Goal: Task Accomplishment & Management: Manage account settings

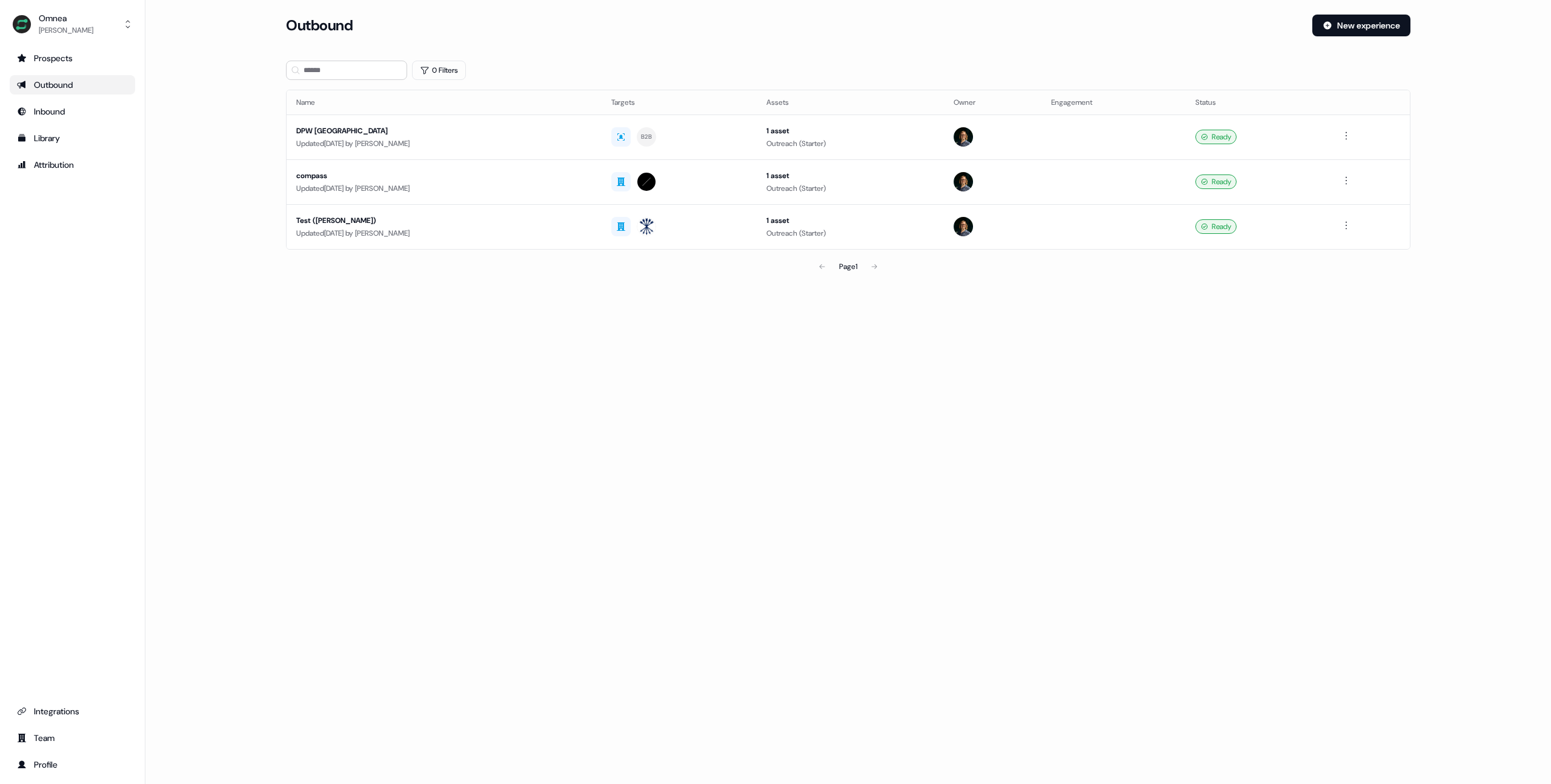
click at [435, 354] on div "Loading... Outbound New experience 0 Filters Name Targets Assets Owner Engageme…" at bounding box center [848, 392] width 1406 height 784
click at [378, 240] on td "Test ([PERSON_NAME]) Updated [DATE] by [PERSON_NAME]" at bounding box center [444, 226] width 315 height 45
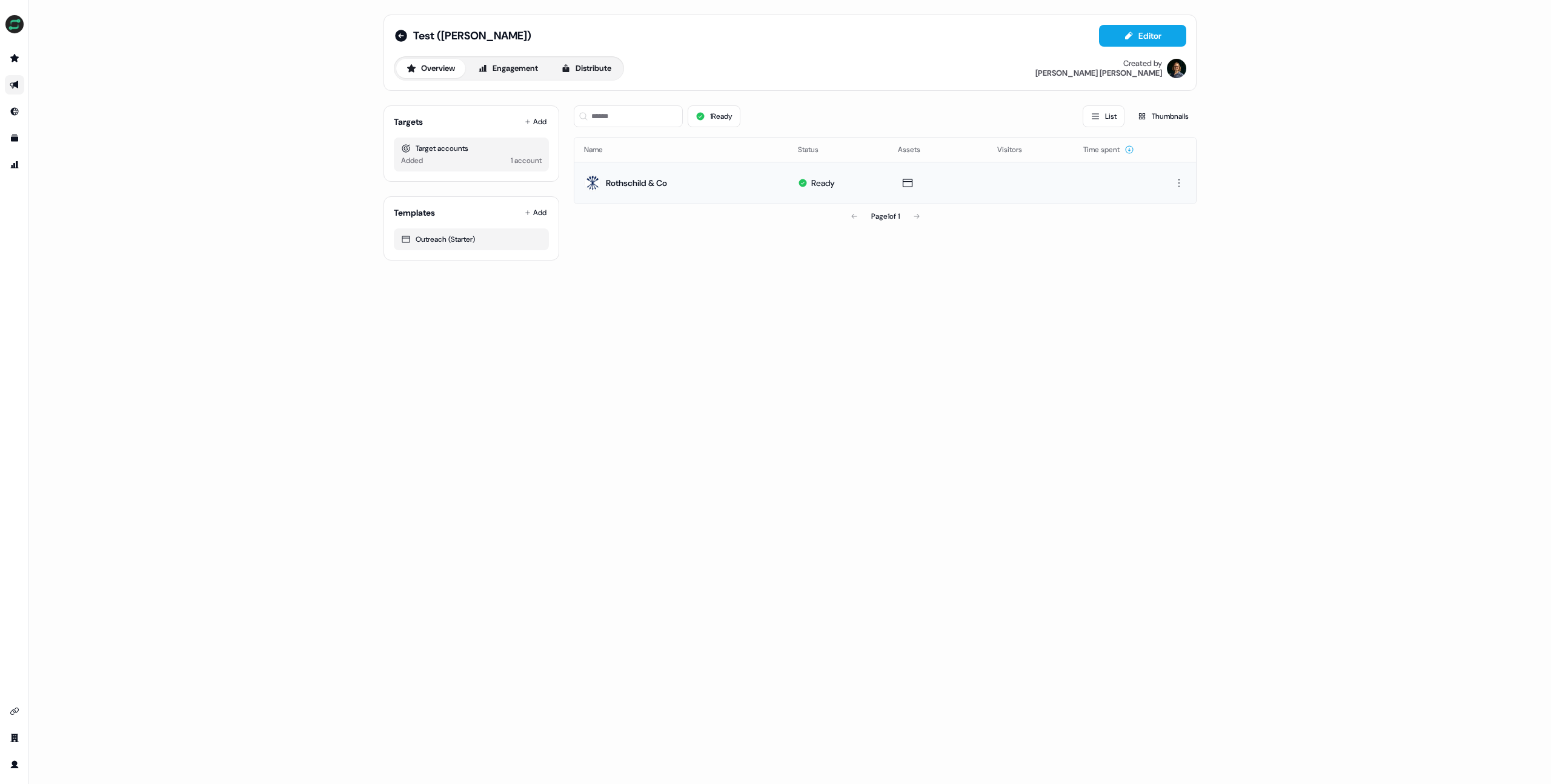
click at [645, 189] on div "Rothschild & Co" at bounding box center [626, 183] width 83 height 22
click at [637, 177] on div "Rothschild & Co" at bounding box center [636, 183] width 61 height 12
click at [713, 191] on td "Rothschild & Co" at bounding box center [681, 182] width 214 height 42
click at [642, 179] on div "Rothschild & Co" at bounding box center [636, 183] width 61 height 12
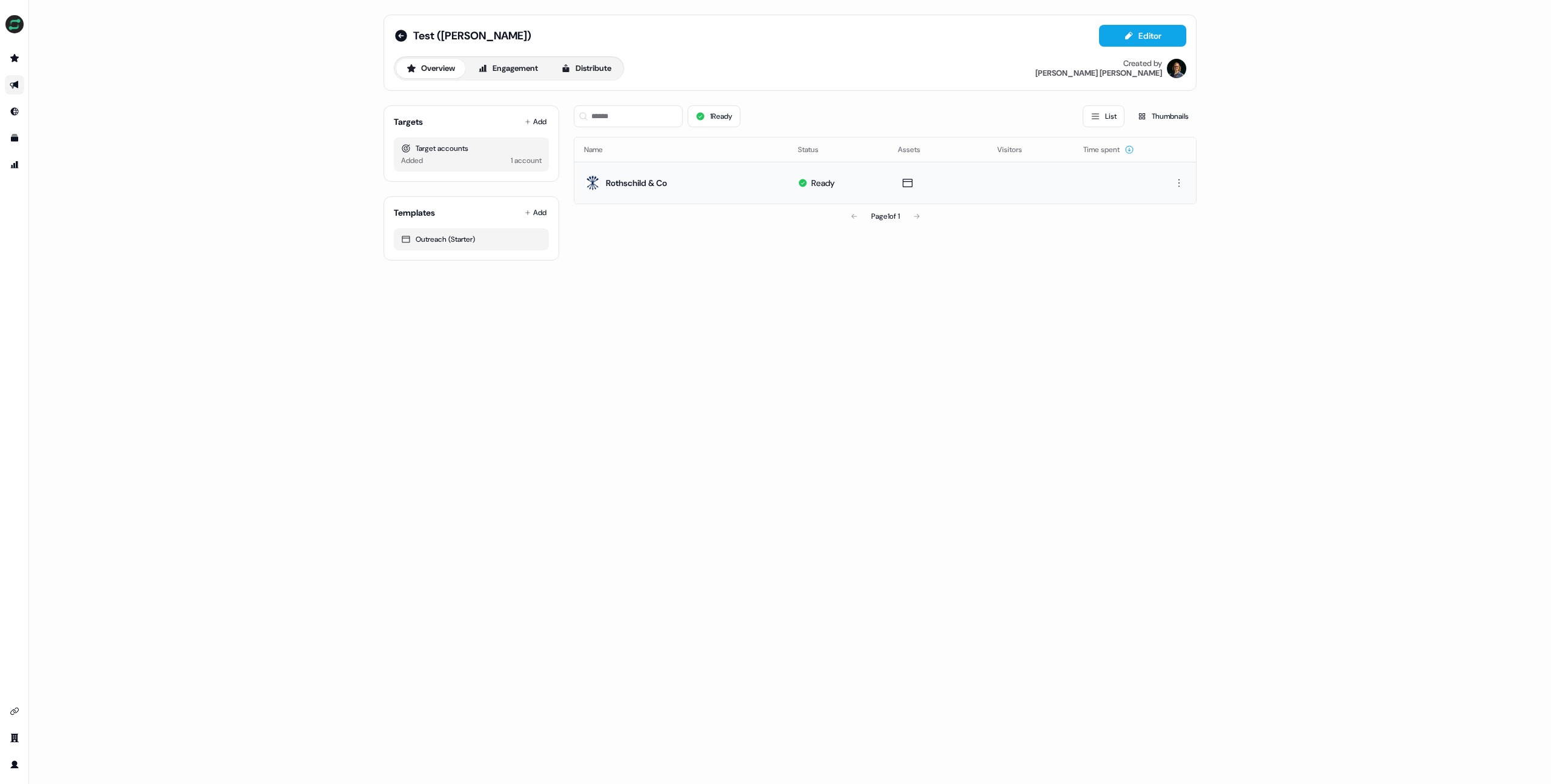
click at [635, 188] on div "Rothschild & Co" at bounding box center [626, 183] width 83 height 22
click at [998, 180] on td at bounding box center [1030, 182] width 86 height 42
click at [1142, 33] on button "Editor" at bounding box center [1142, 35] width 87 height 22
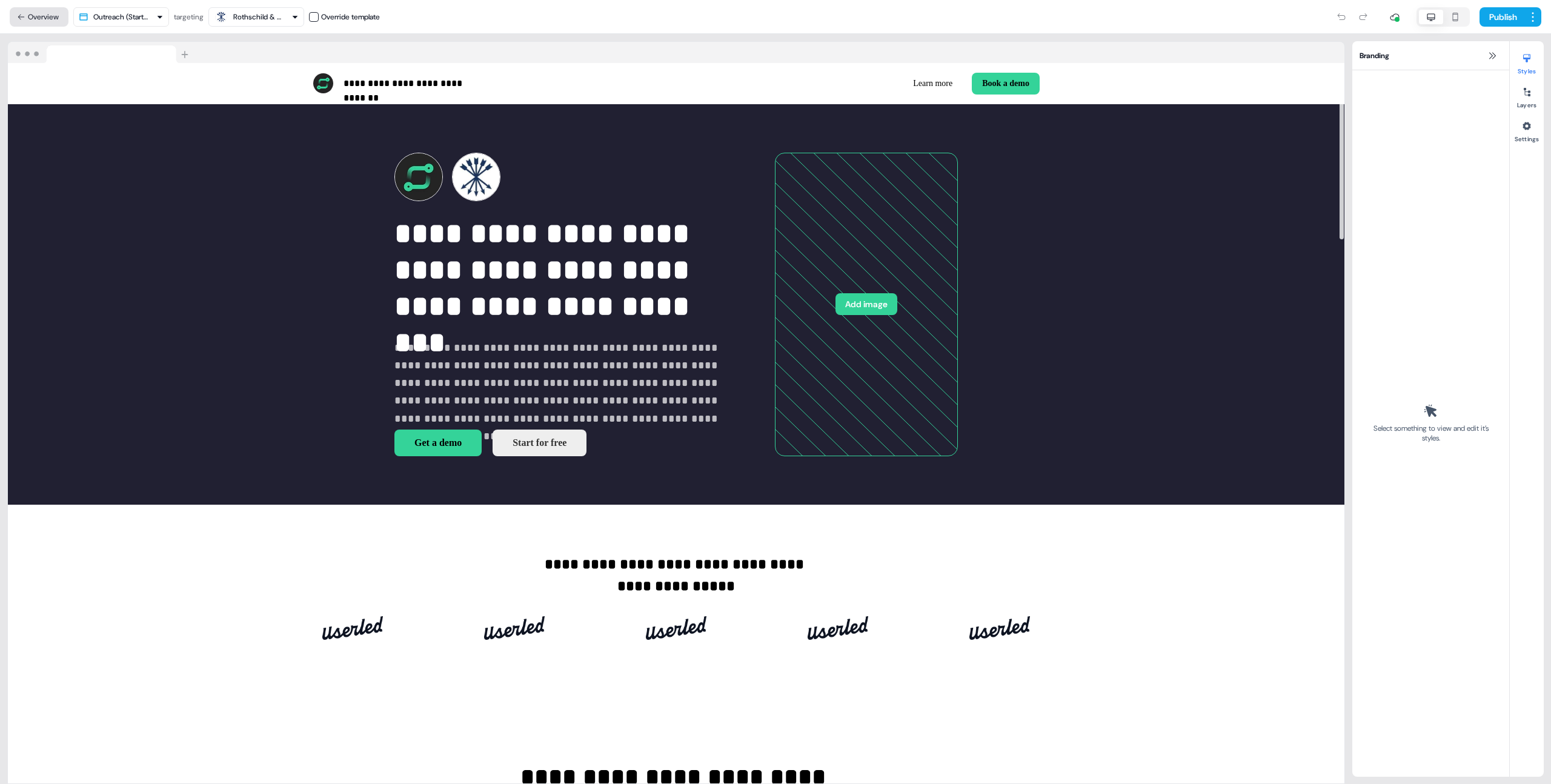
click at [48, 18] on button "Overview" at bounding box center [39, 17] width 59 height 20
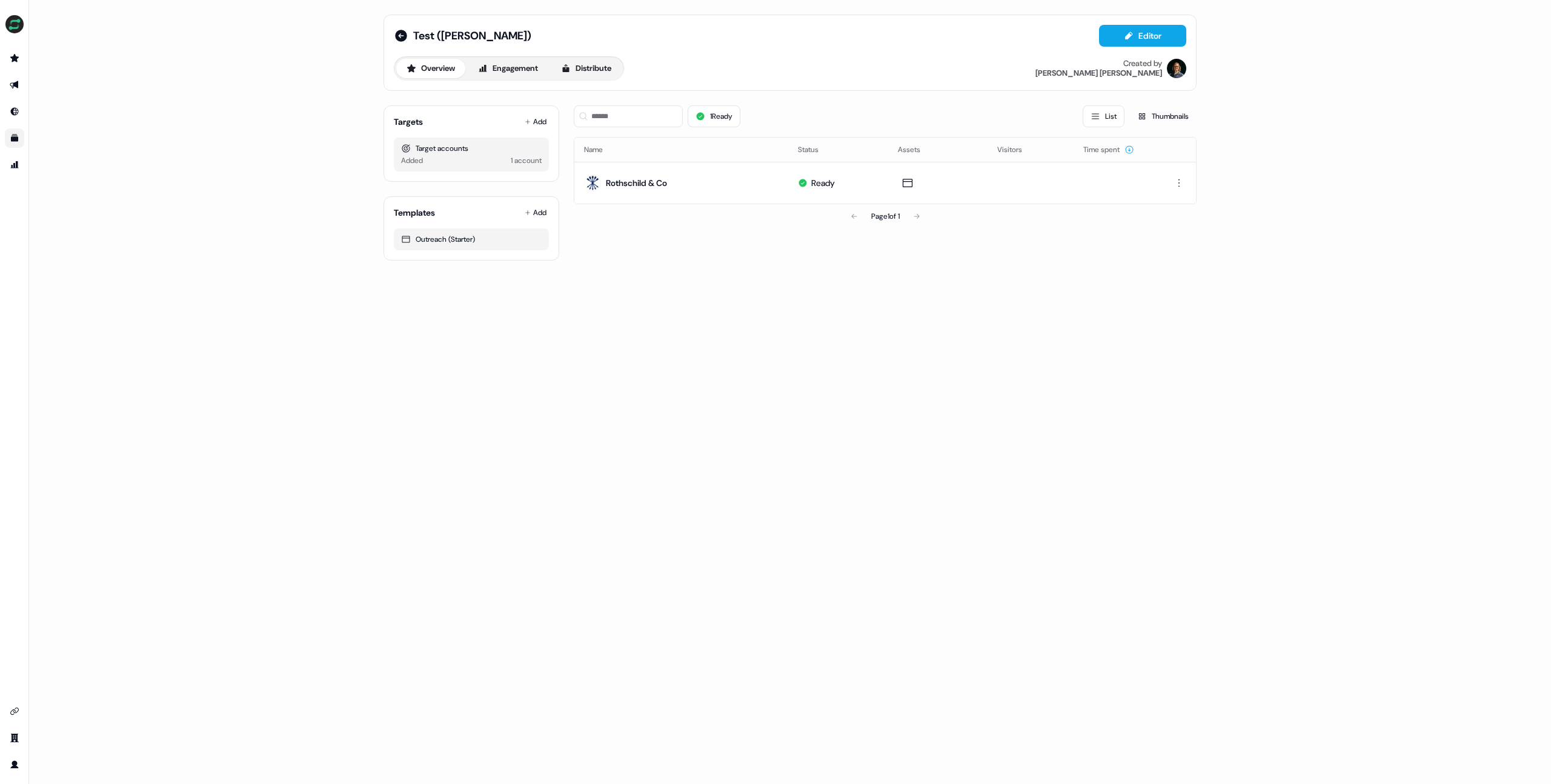
click at [11, 132] on link "Go to templates" at bounding box center [15, 138] width 20 height 20
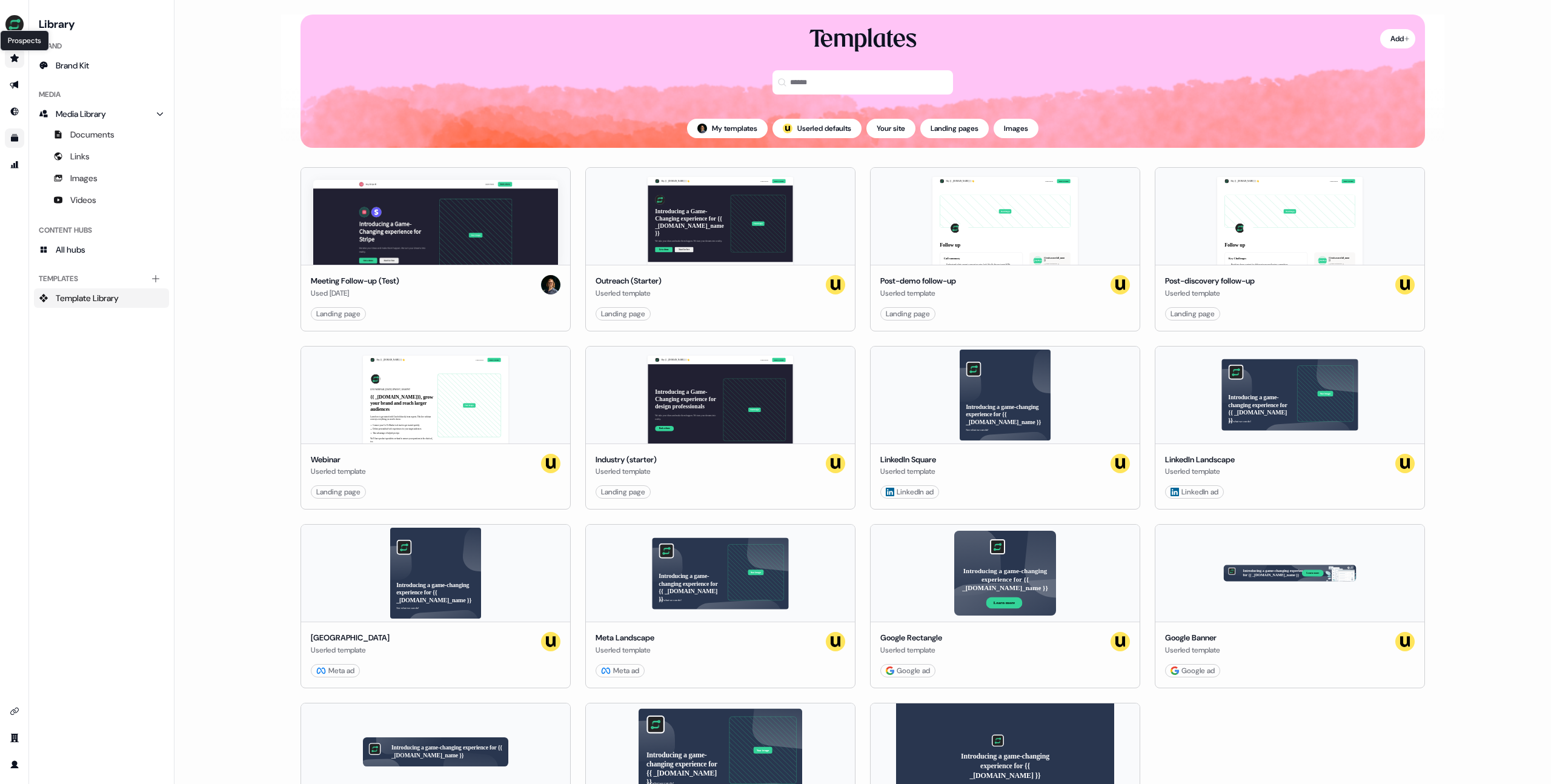
click at [19, 60] on icon "Go to prospects" at bounding box center [15, 58] width 10 height 10
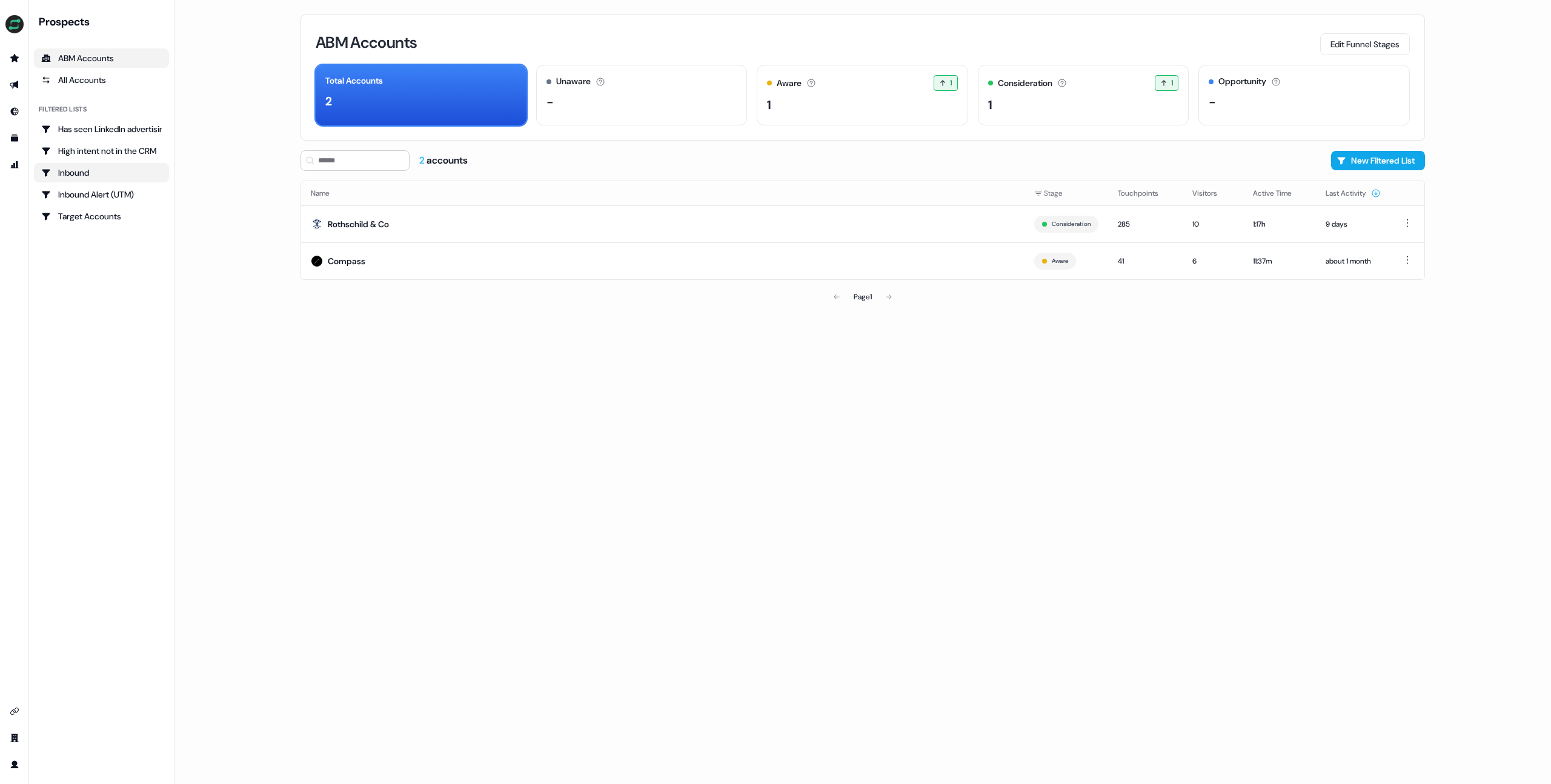
click at [112, 177] on div "Inbound" at bounding box center [102, 172] width 121 height 12
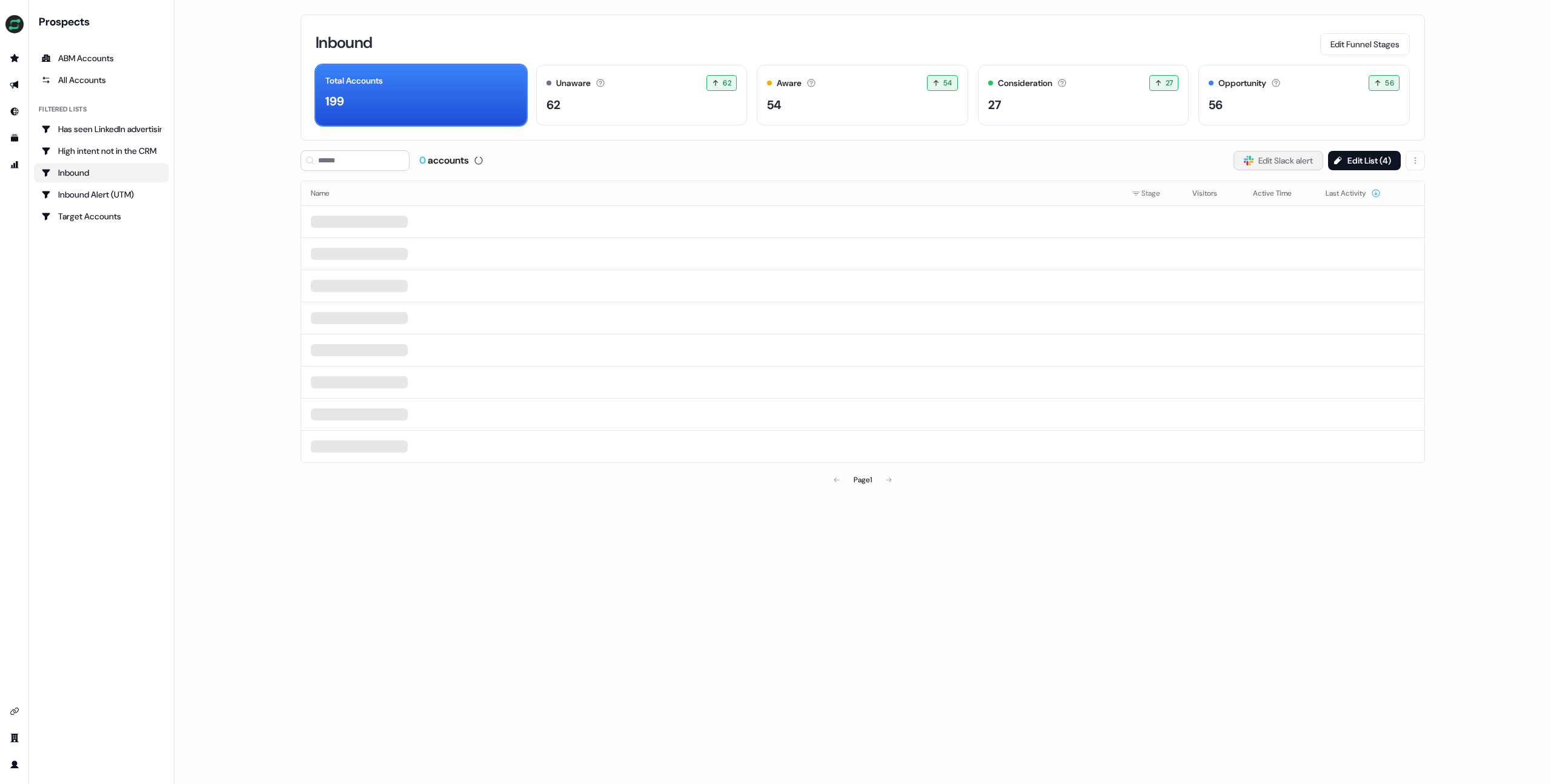
click at [1270, 153] on button "Slack Logo SVG Edit Slack alert" at bounding box center [1278, 161] width 90 height 20
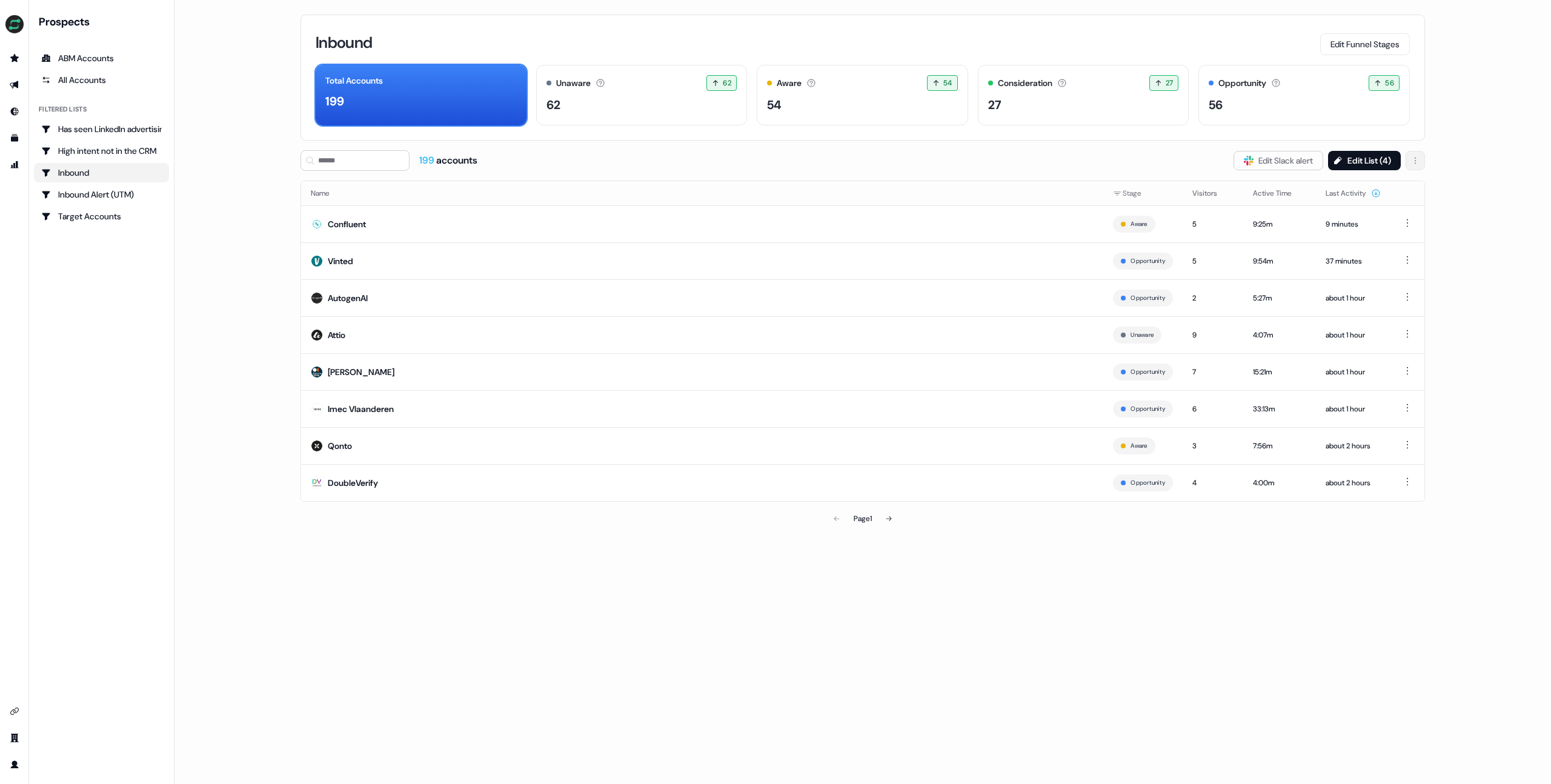
click at [1412, 159] on html "For the best experience switch devices to a bigger screen. Go to [DOMAIN_NAME] …" at bounding box center [775, 392] width 1551 height 784
click at [1365, 158] on button "Edit List ( 4 )" at bounding box center [1364, 161] width 73 height 20
click at [1269, 157] on button "Slack Logo SVG Edit Slack alert" at bounding box center [1278, 161] width 90 height 20
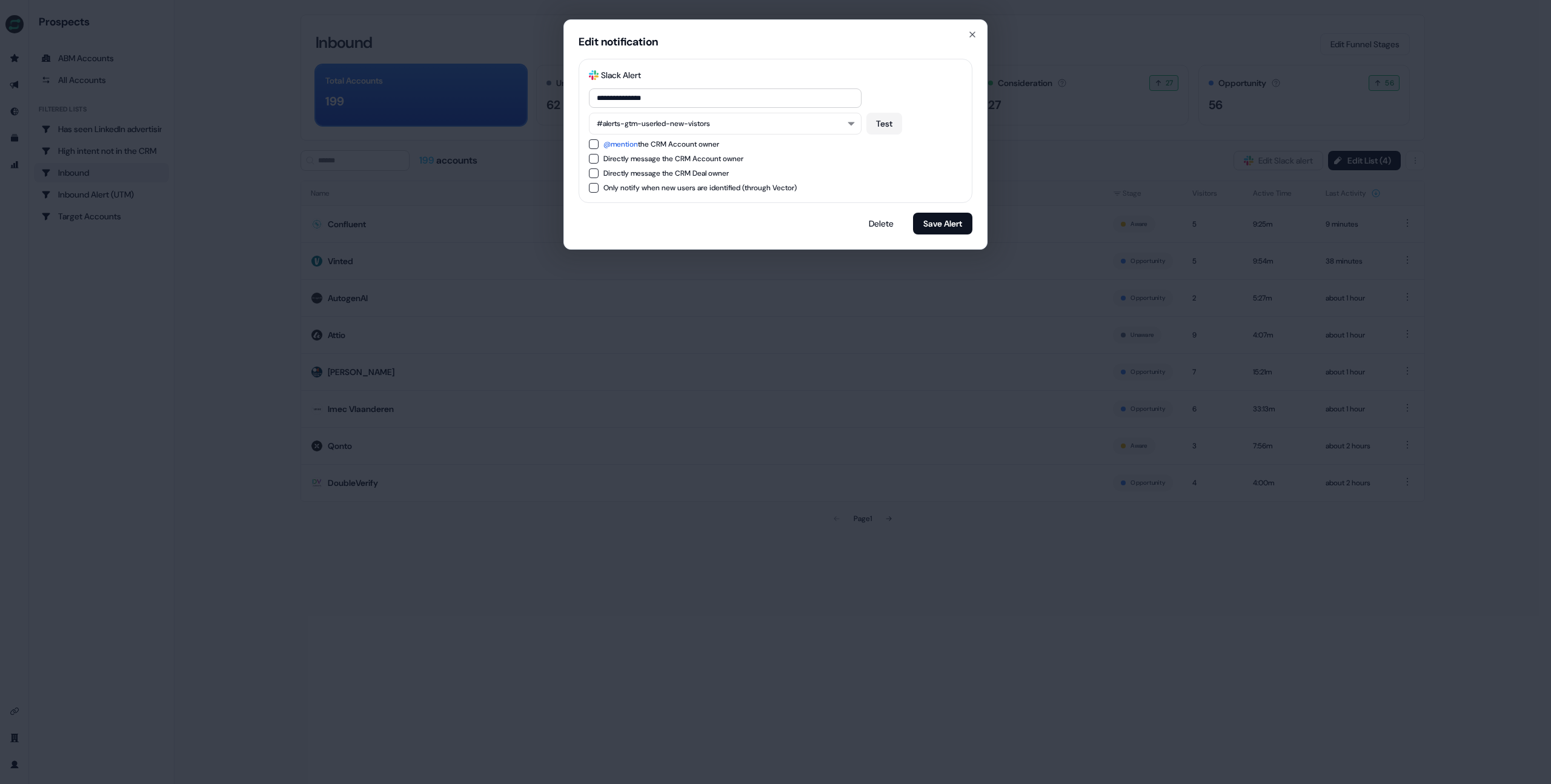
click at [527, 173] on div "**********" at bounding box center [775, 392] width 1551 height 784
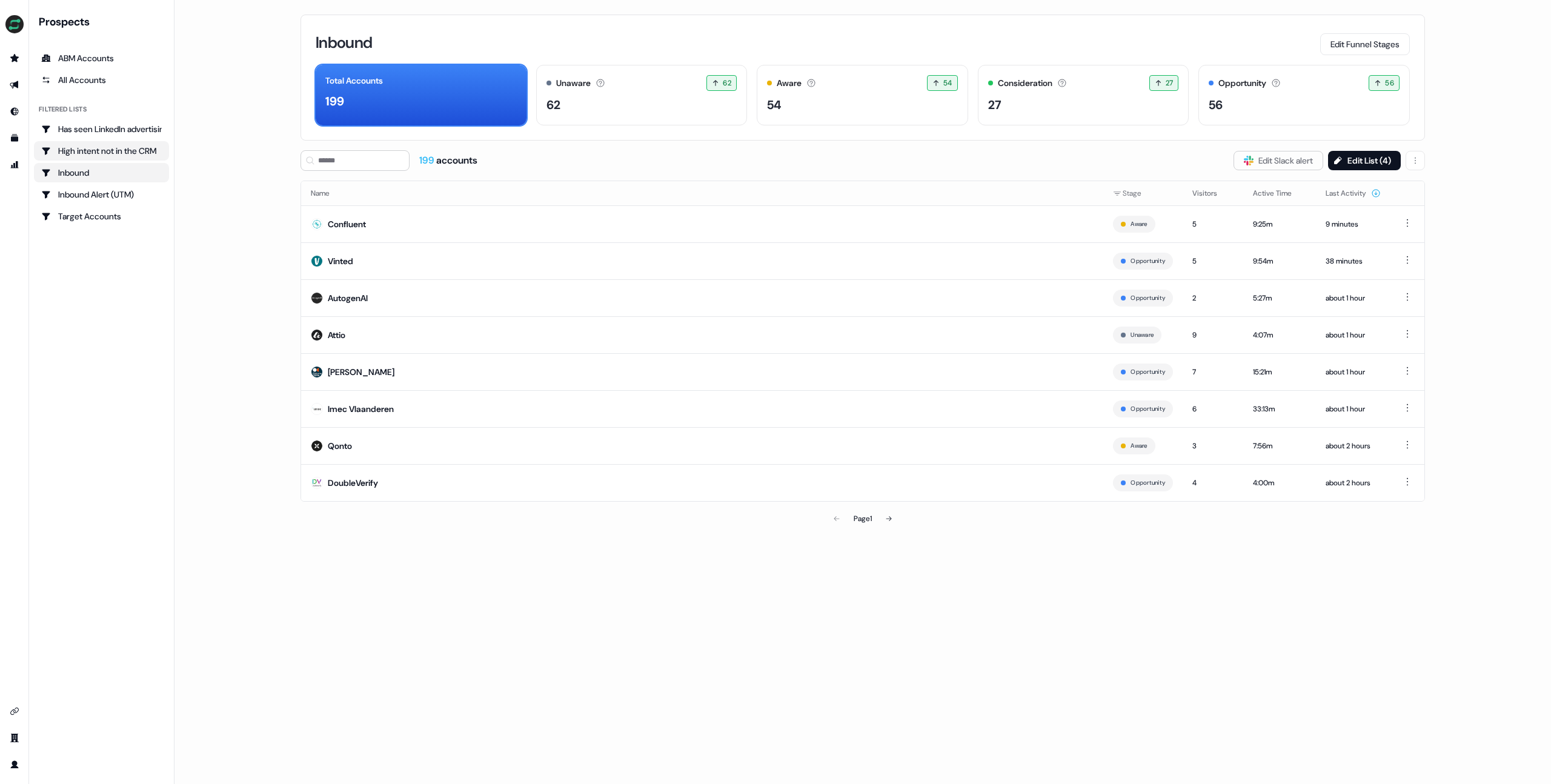
click at [110, 148] on div "High intent not in the CRM" at bounding box center [102, 151] width 121 height 12
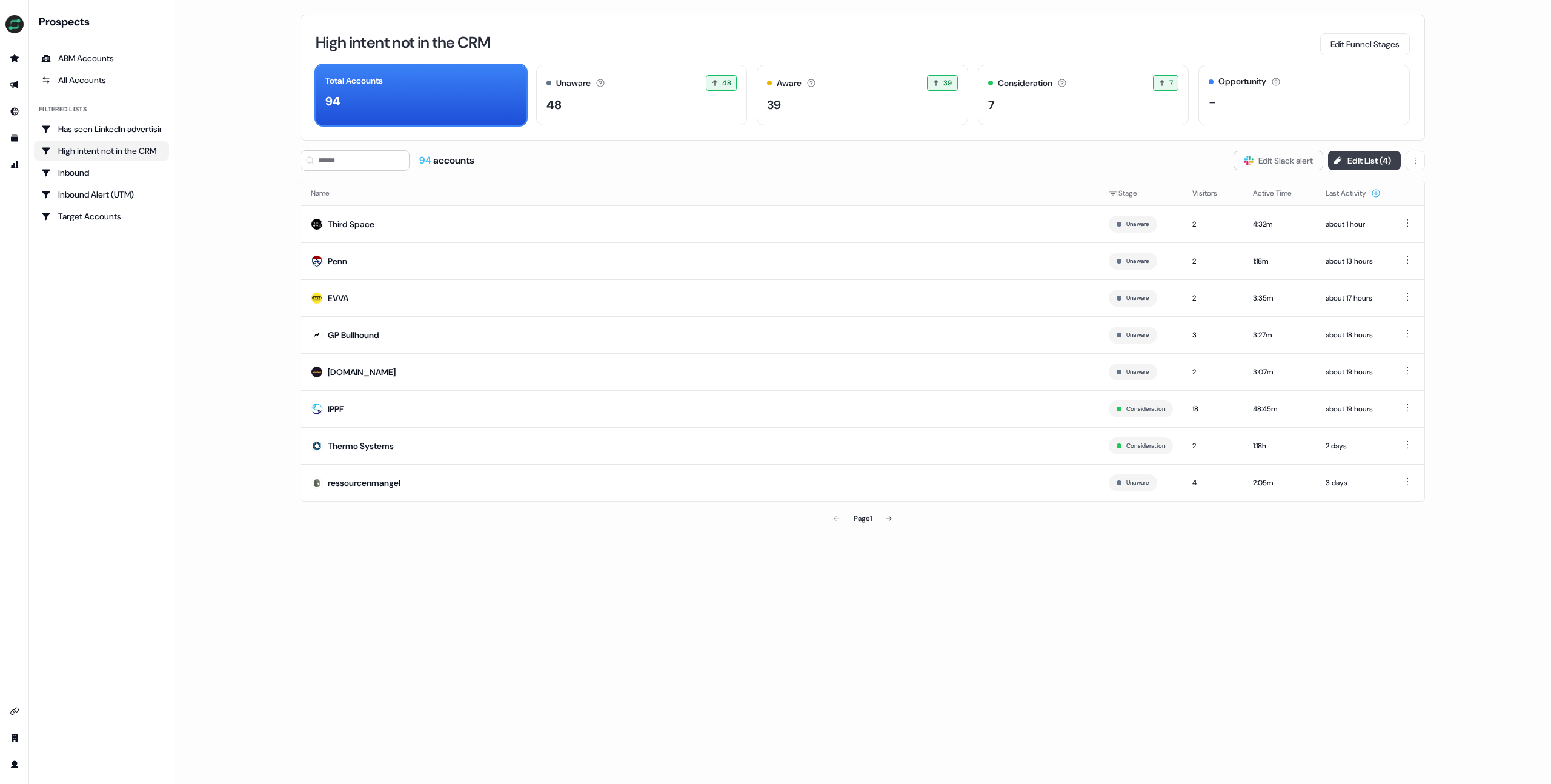
click at [1346, 164] on button "Edit List ( 4 )" at bounding box center [1364, 161] width 73 height 20
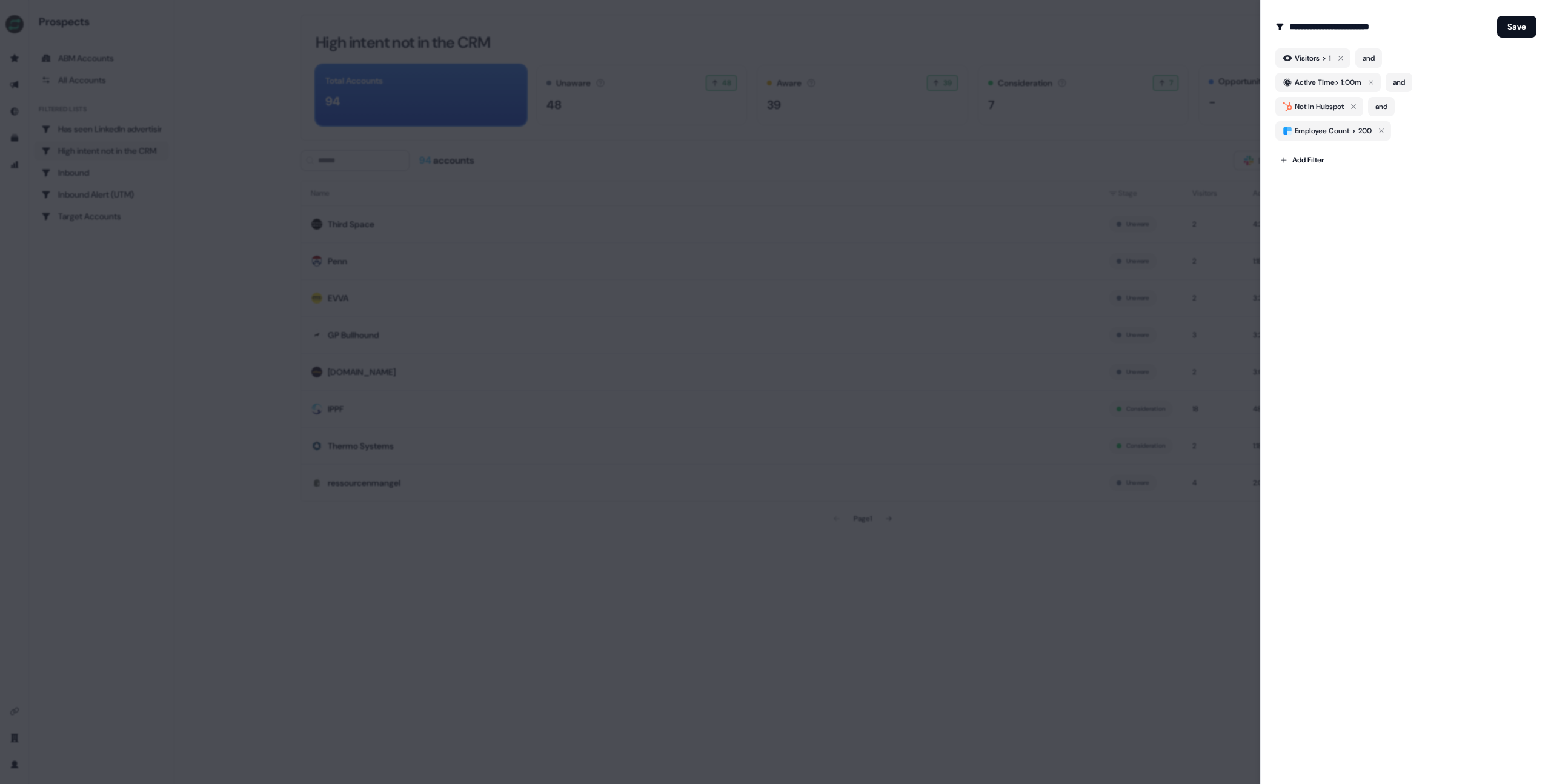
click at [1180, 168] on div at bounding box center [775, 392] width 1551 height 784
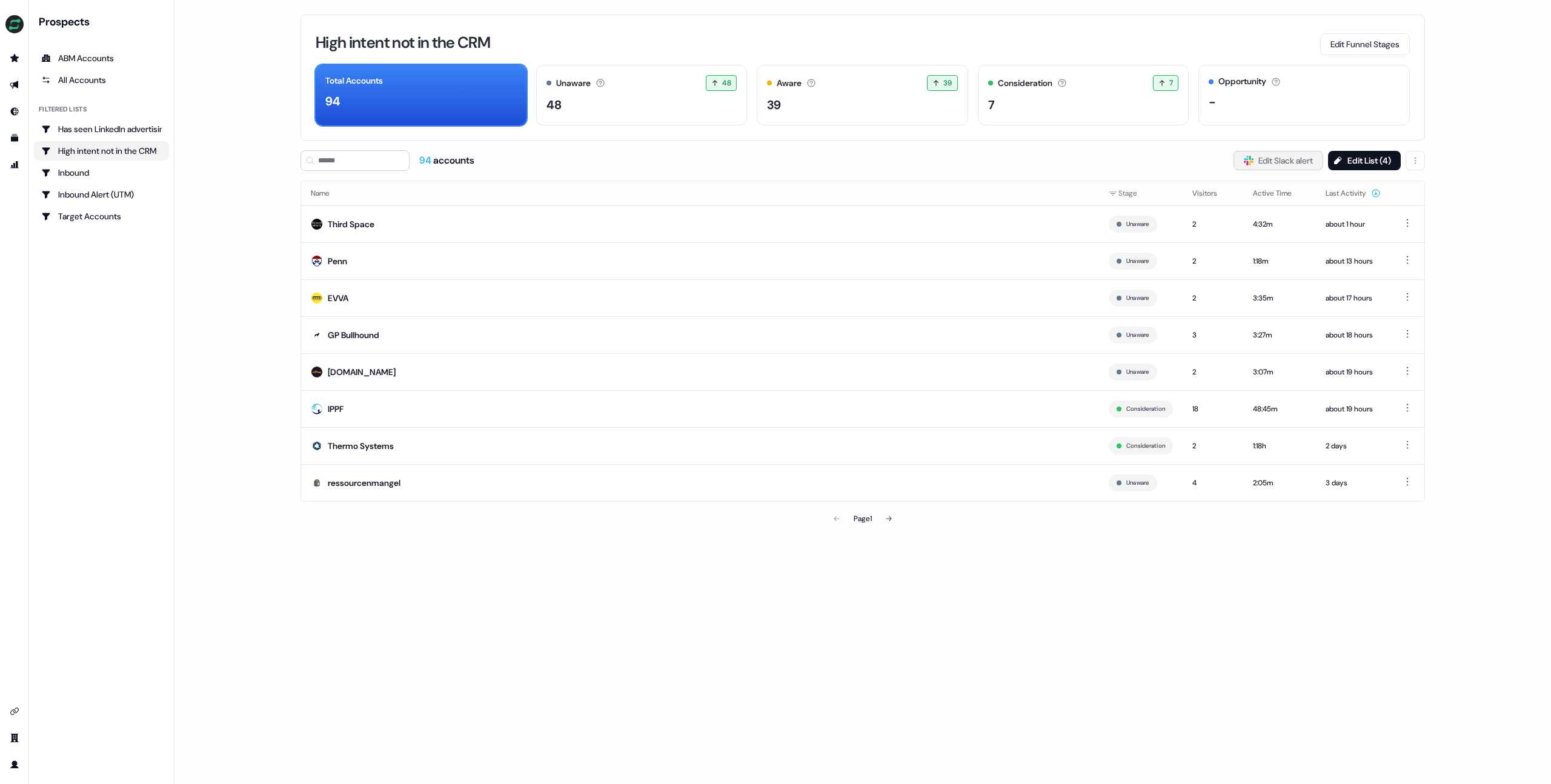
click at [1263, 166] on button "Slack Logo SVG Edit Slack alert" at bounding box center [1278, 161] width 90 height 20
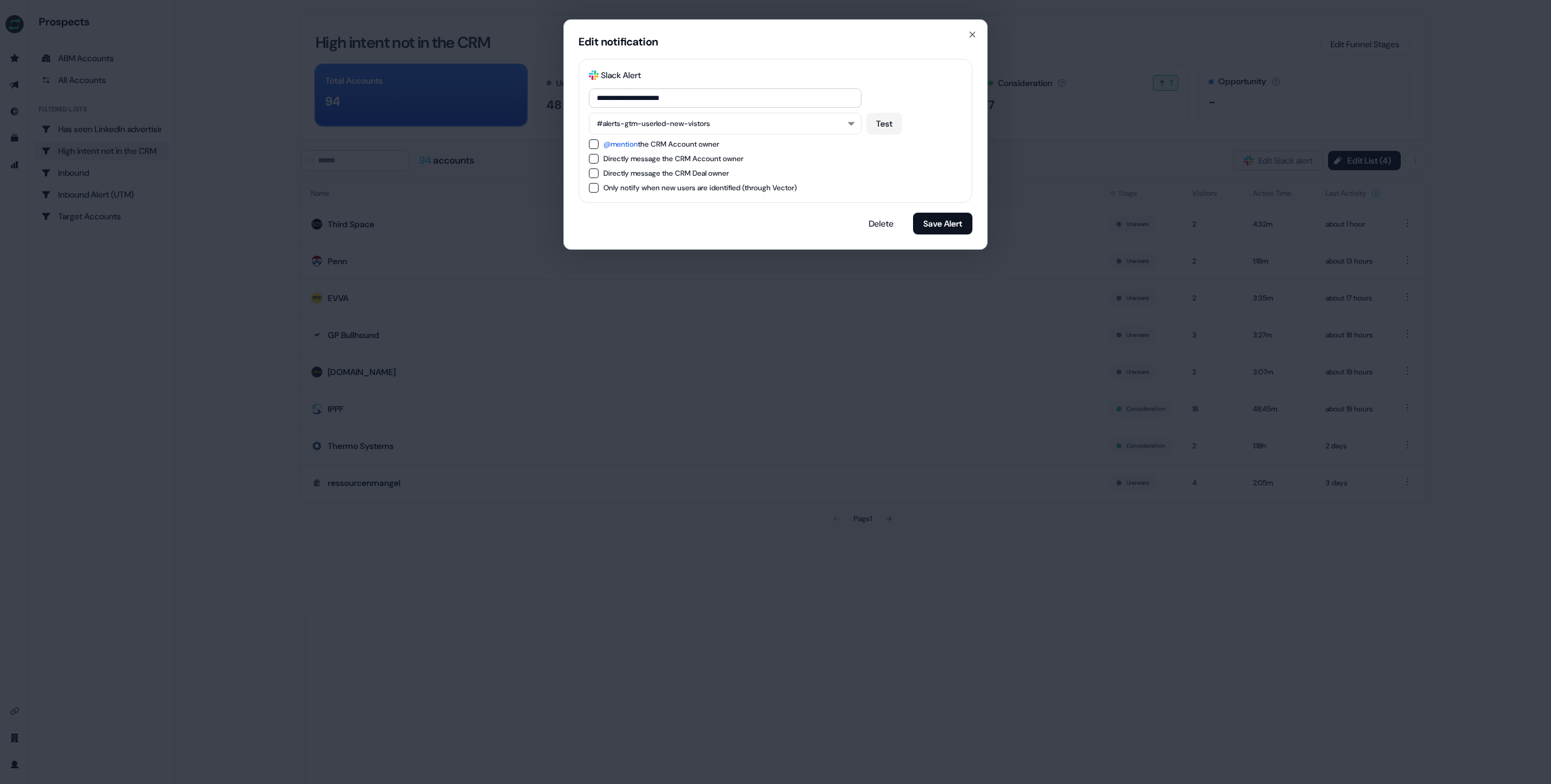
click at [1165, 96] on div "**********" at bounding box center [775, 392] width 1551 height 784
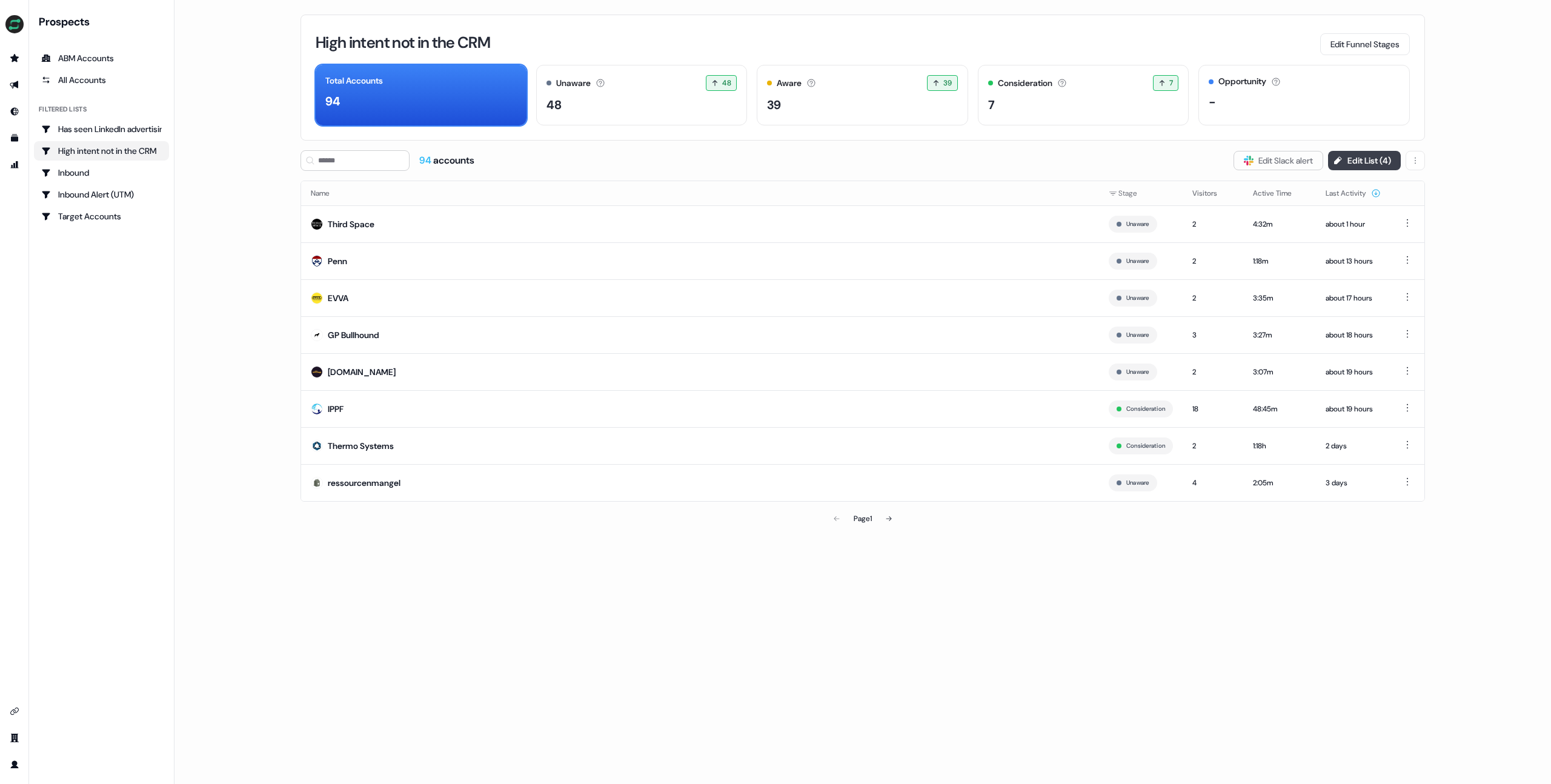
click at [1370, 157] on button "Edit List ( 4 )" at bounding box center [1364, 161] width 73 height 20
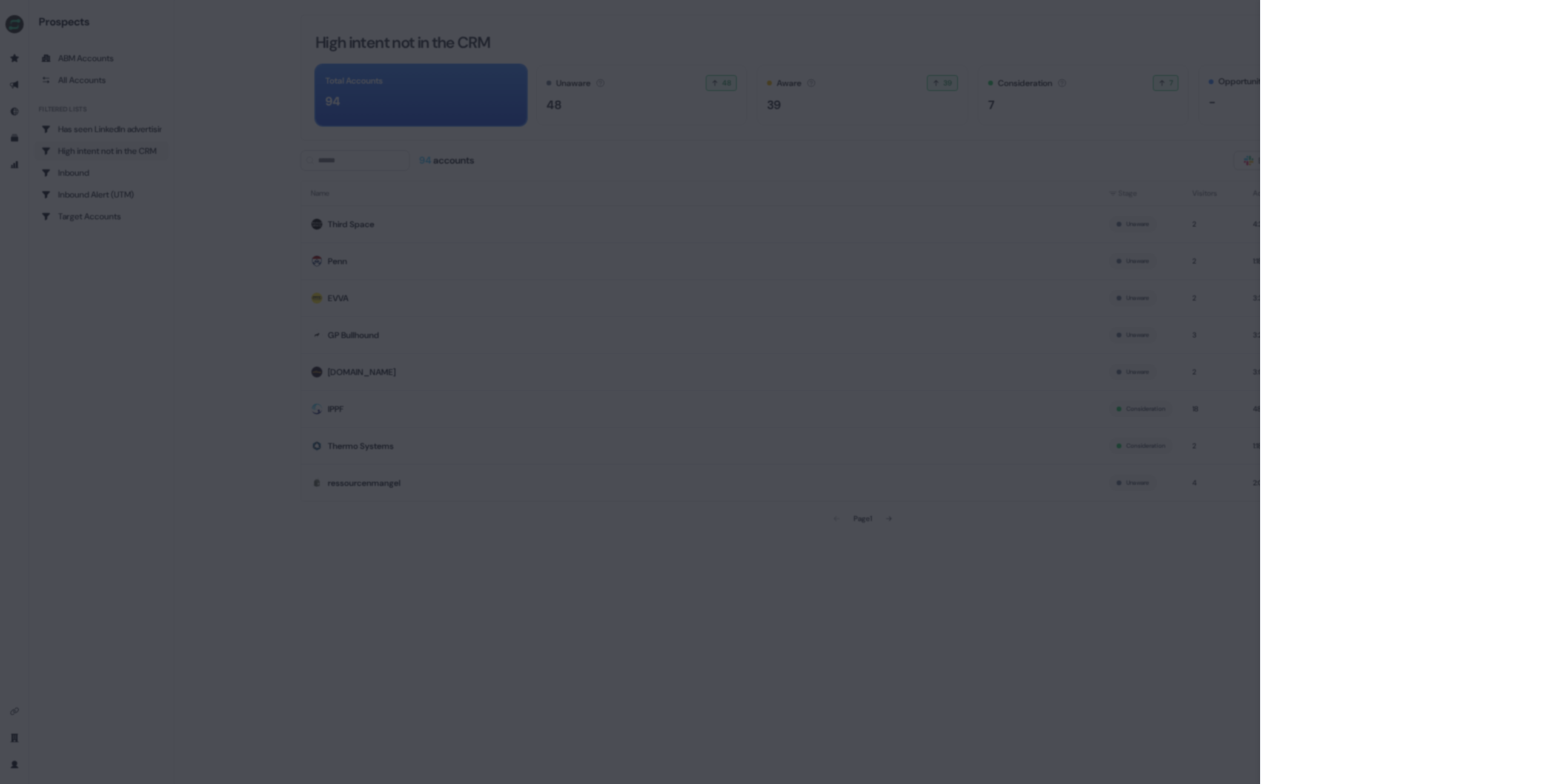
click at [1221, 143] on div at bounding box center [775, 392] width 1551 height 784
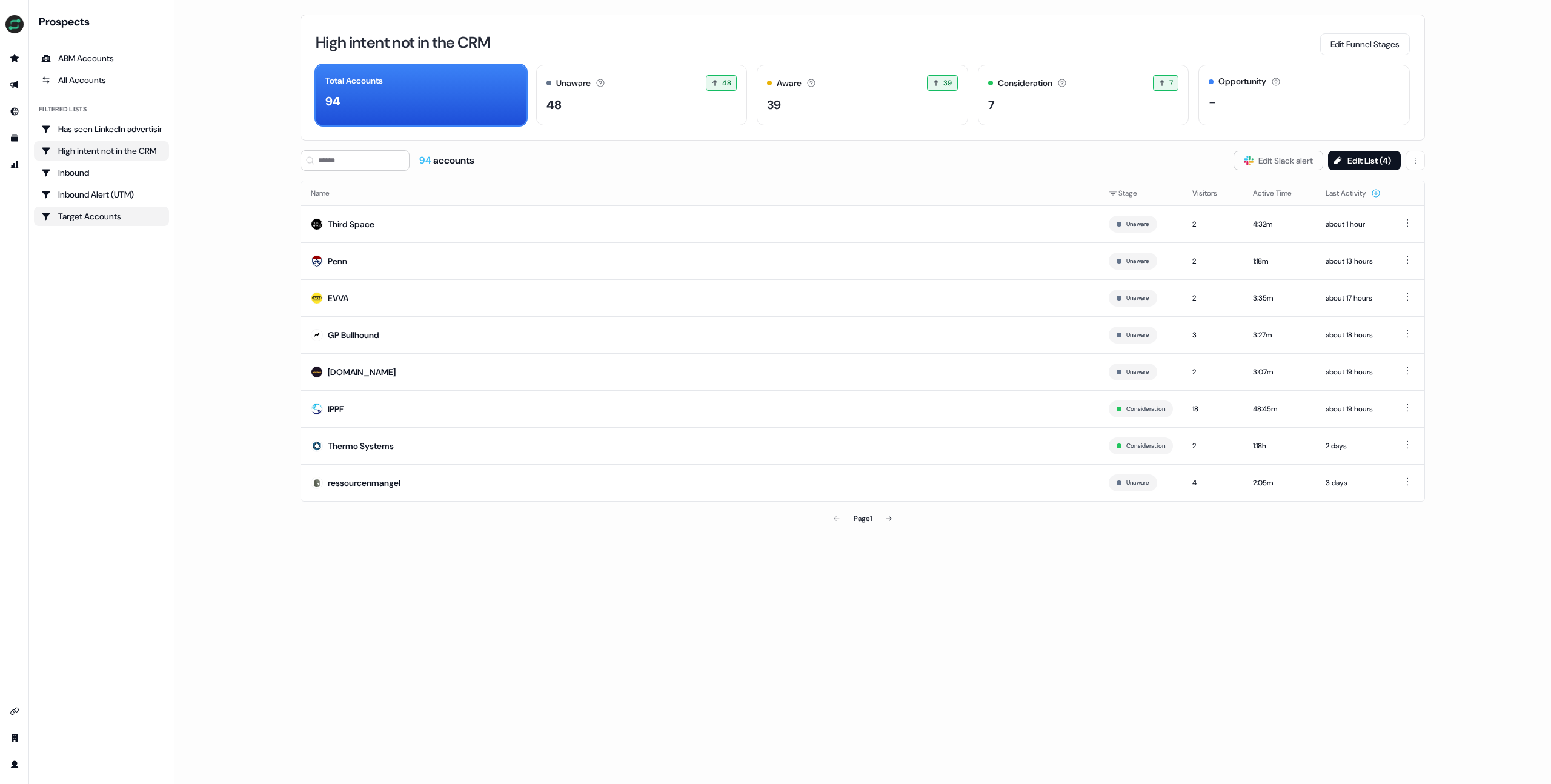
click at [104, 217] on div "Target Accounts" at bounding box center [102, 216] width 121 height 12
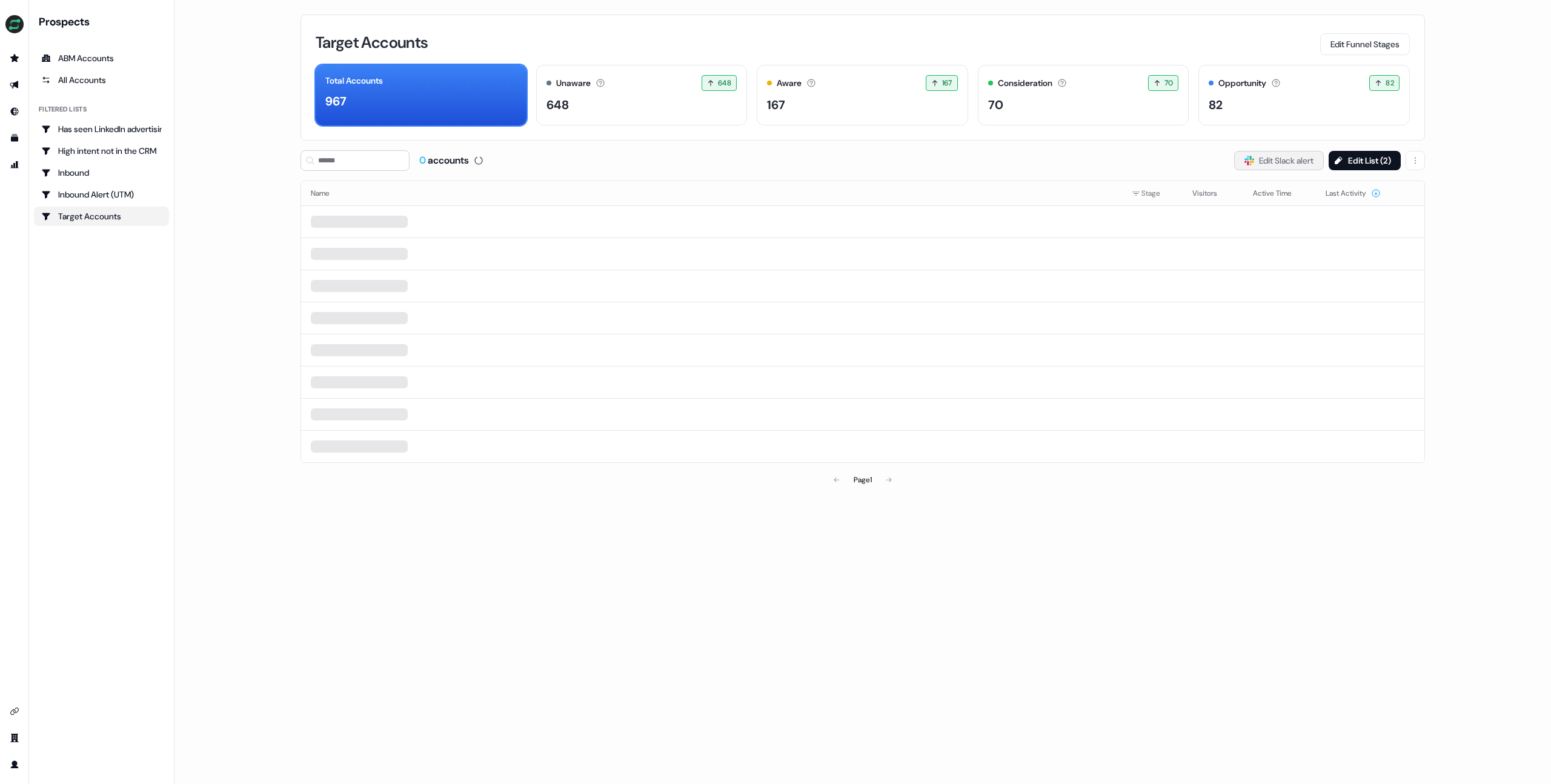
click at [1284, 164] on button "Slack Logo SVG Edit Slack alert" at bounding box center [1279, 161] width 90 height 20
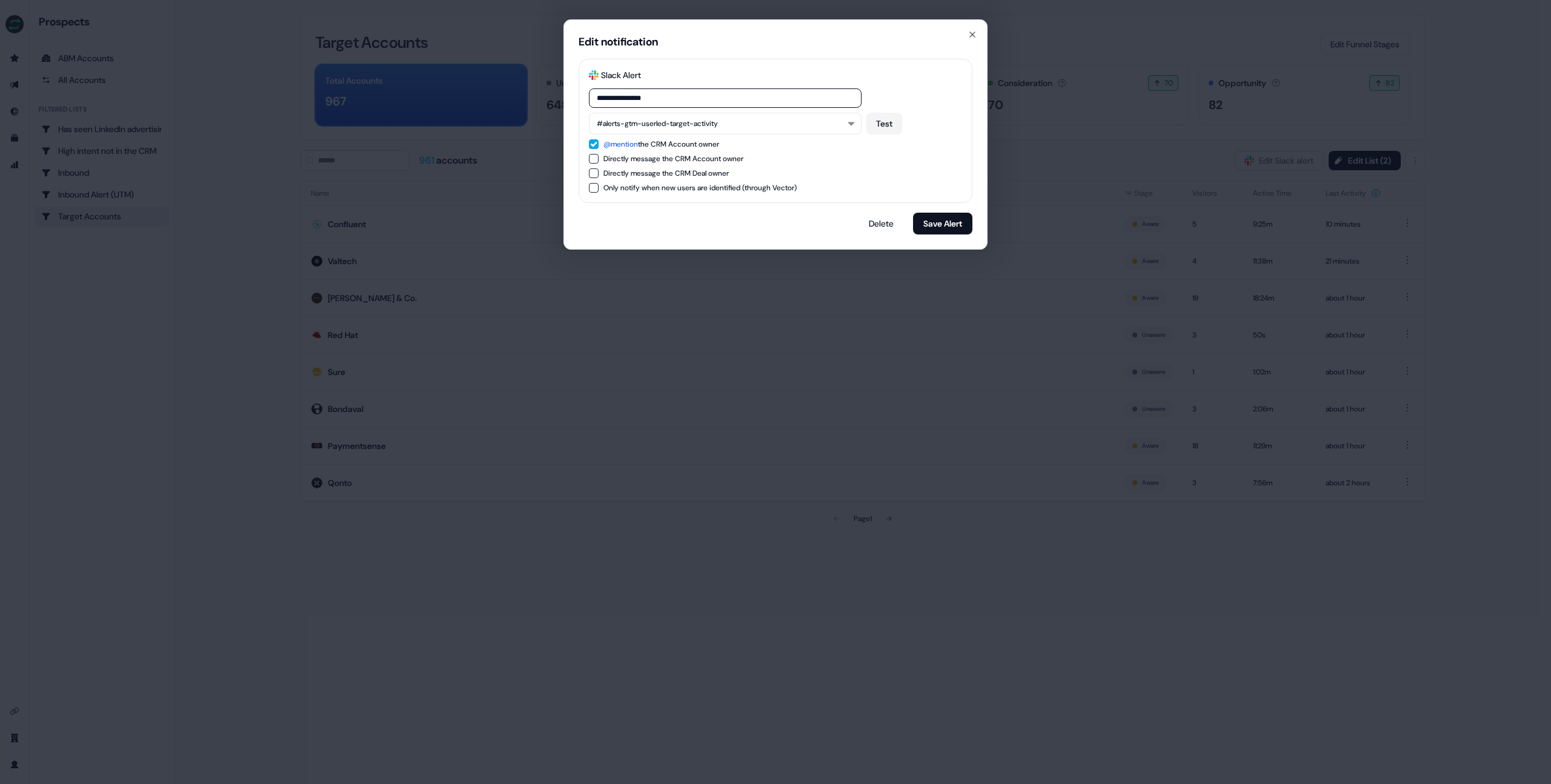
click at [1088, 191] on div "**********" at bounding box center [775, 392] width 1551 height 784
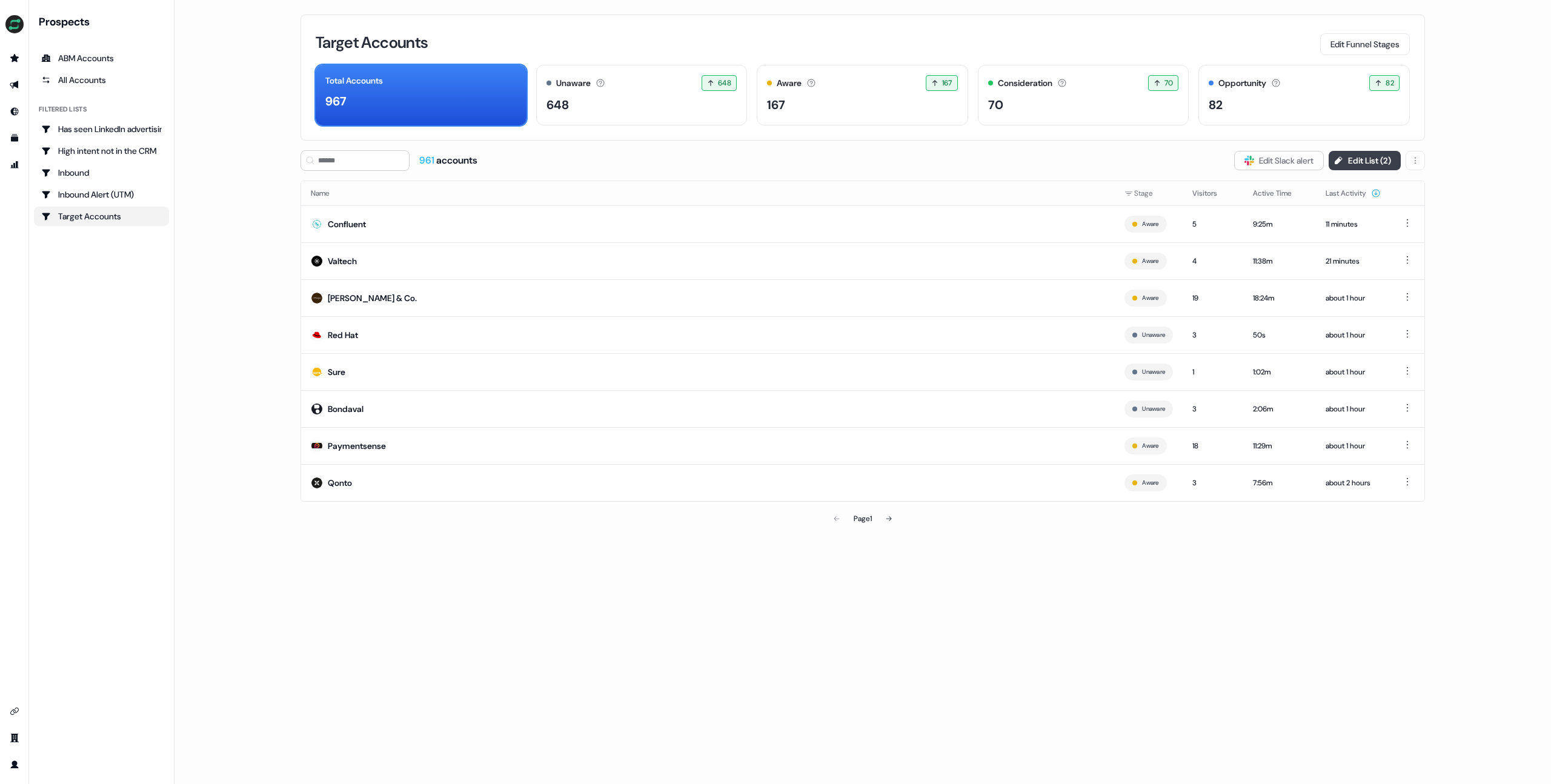
click at [1347, 164] on button "Edit List ( 2 )" at bounding box center [1365, 161] width 72 height 20
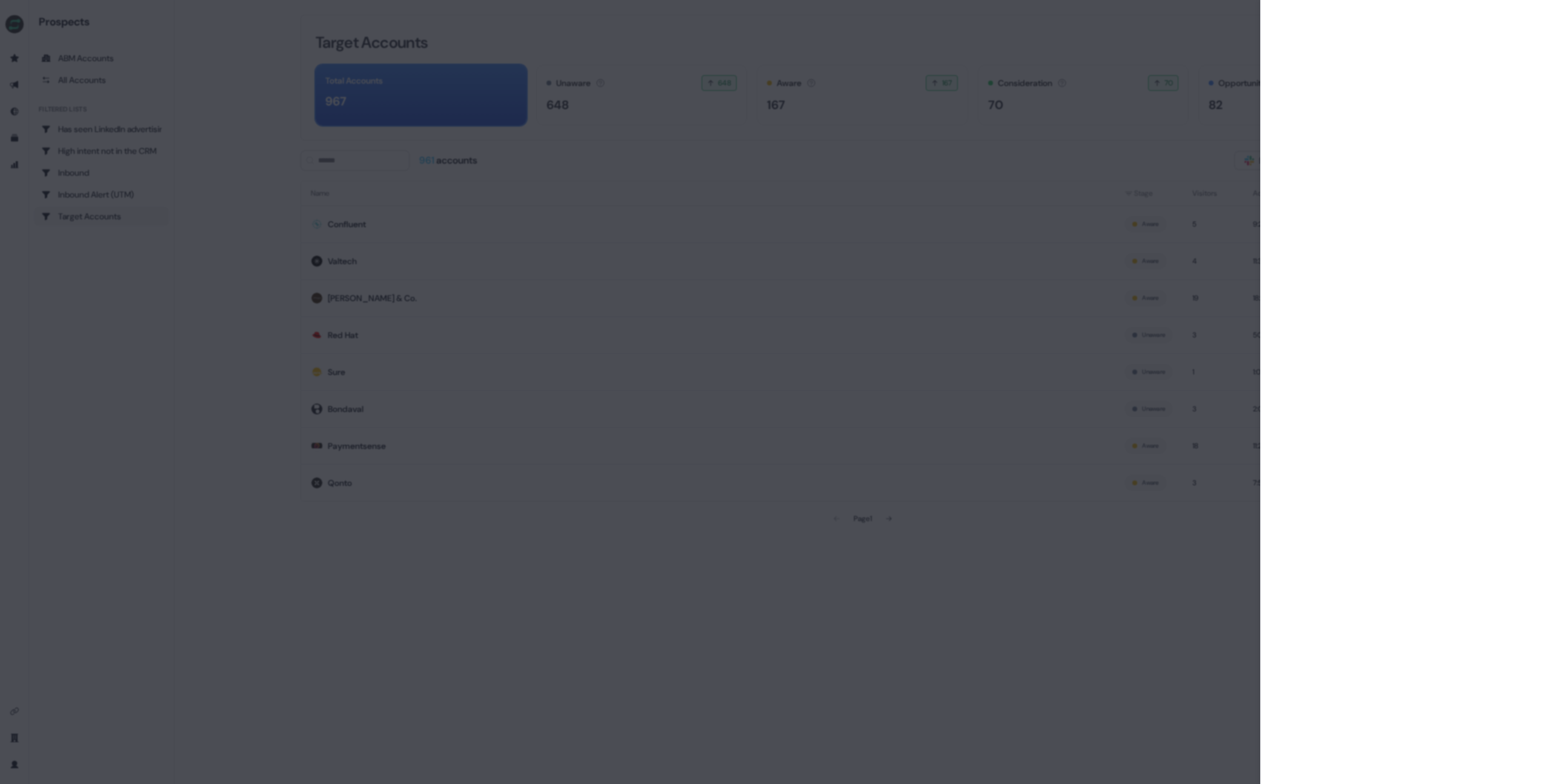
click at [1180, 166] on div at bounding box center [775, 392] width 1551 height 784
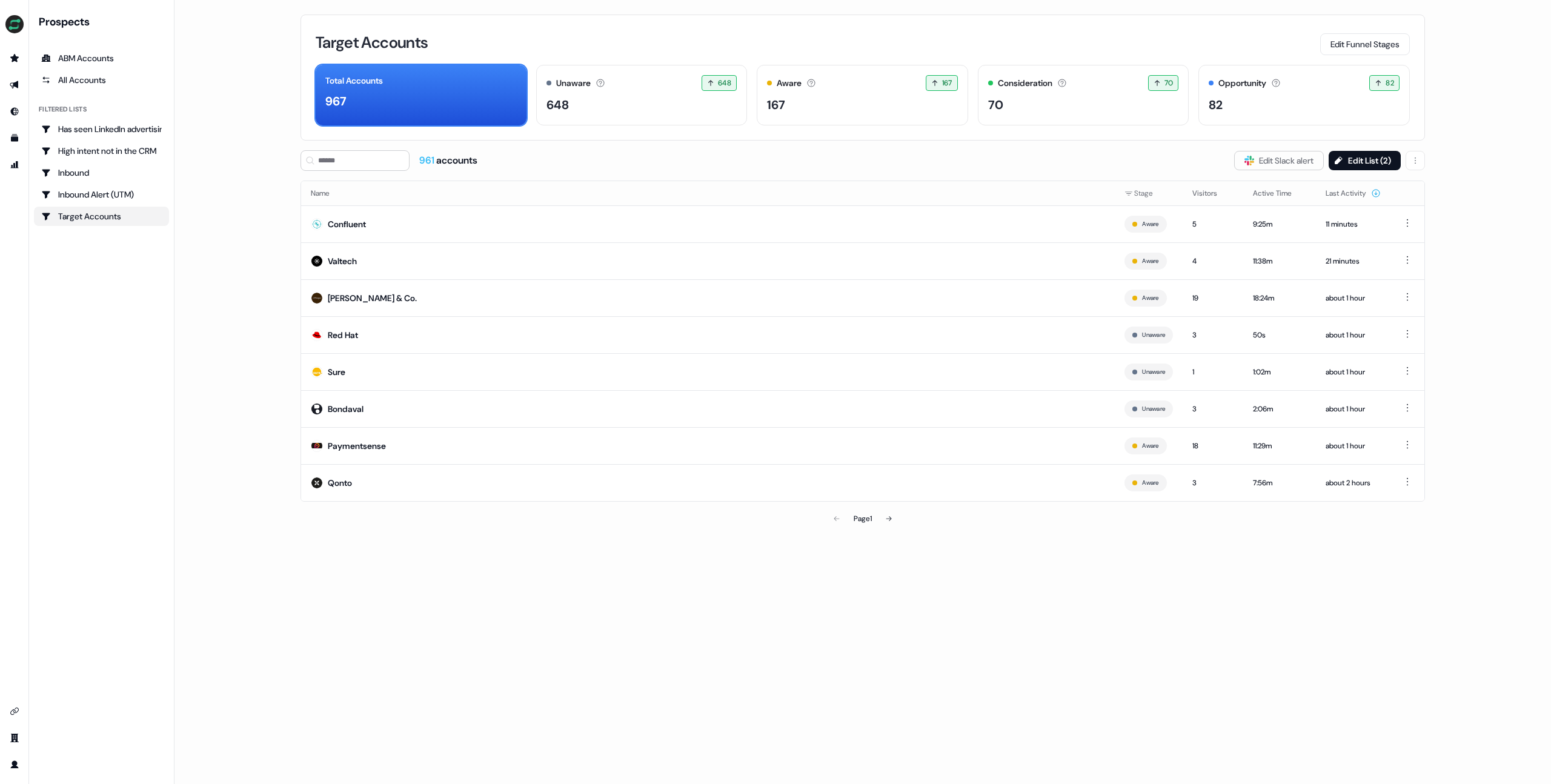
click at [246, 364] on main "Loading... Target Accounts Edit Funnel Stages Total Accounts 967 Unaware The de…" at bounding box center [862, 392] width 1376 height 784
click at [656, 83] on div "Unaware The default stage all accounts start in. 648 648 accounts entered the U…" at bounding box center [642, 82] width 191 height 16
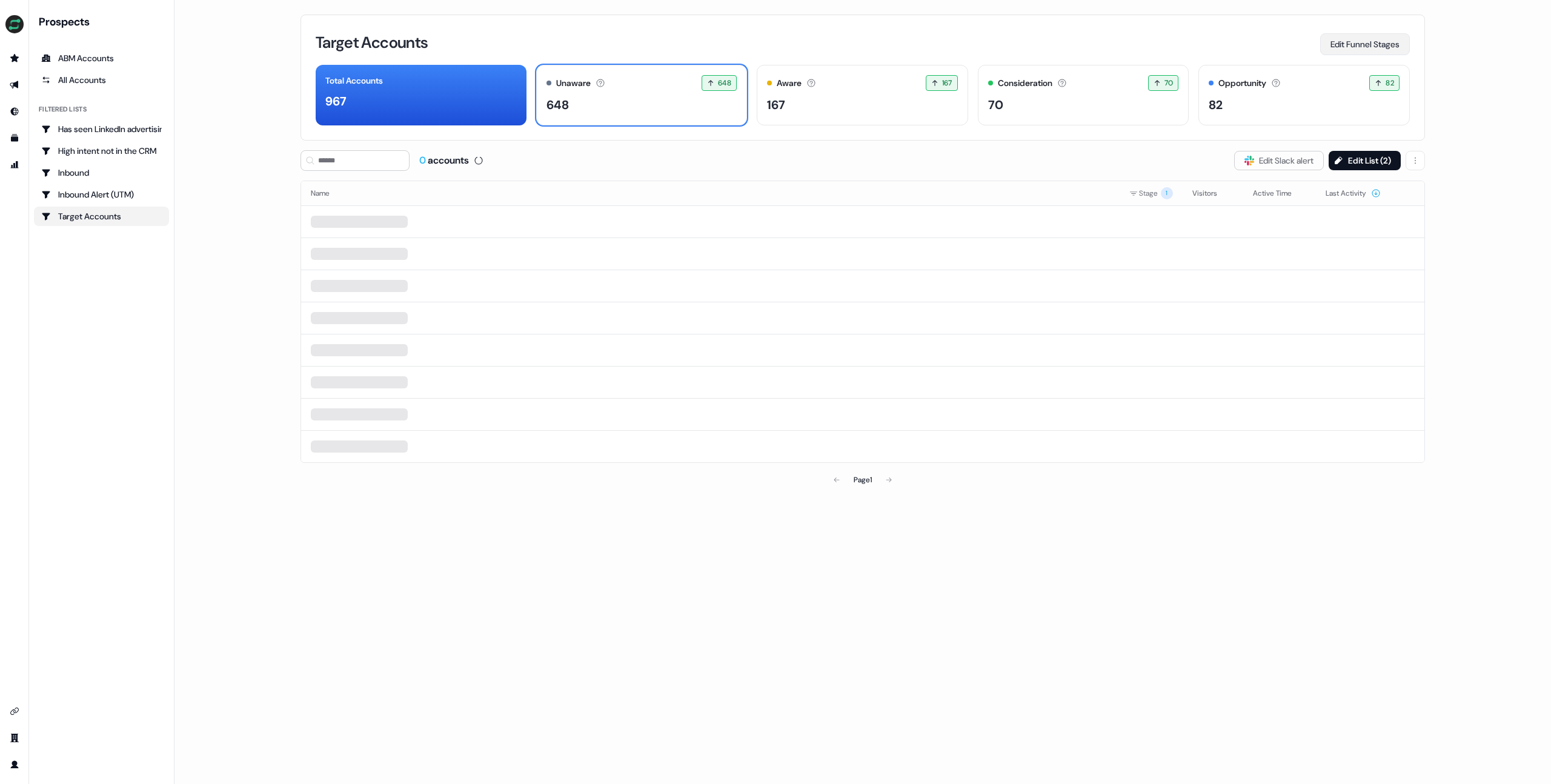
click at [1349, 47] on button "Edit Funnel Stages" at bounding box center [1365, 44] width 90 height 22
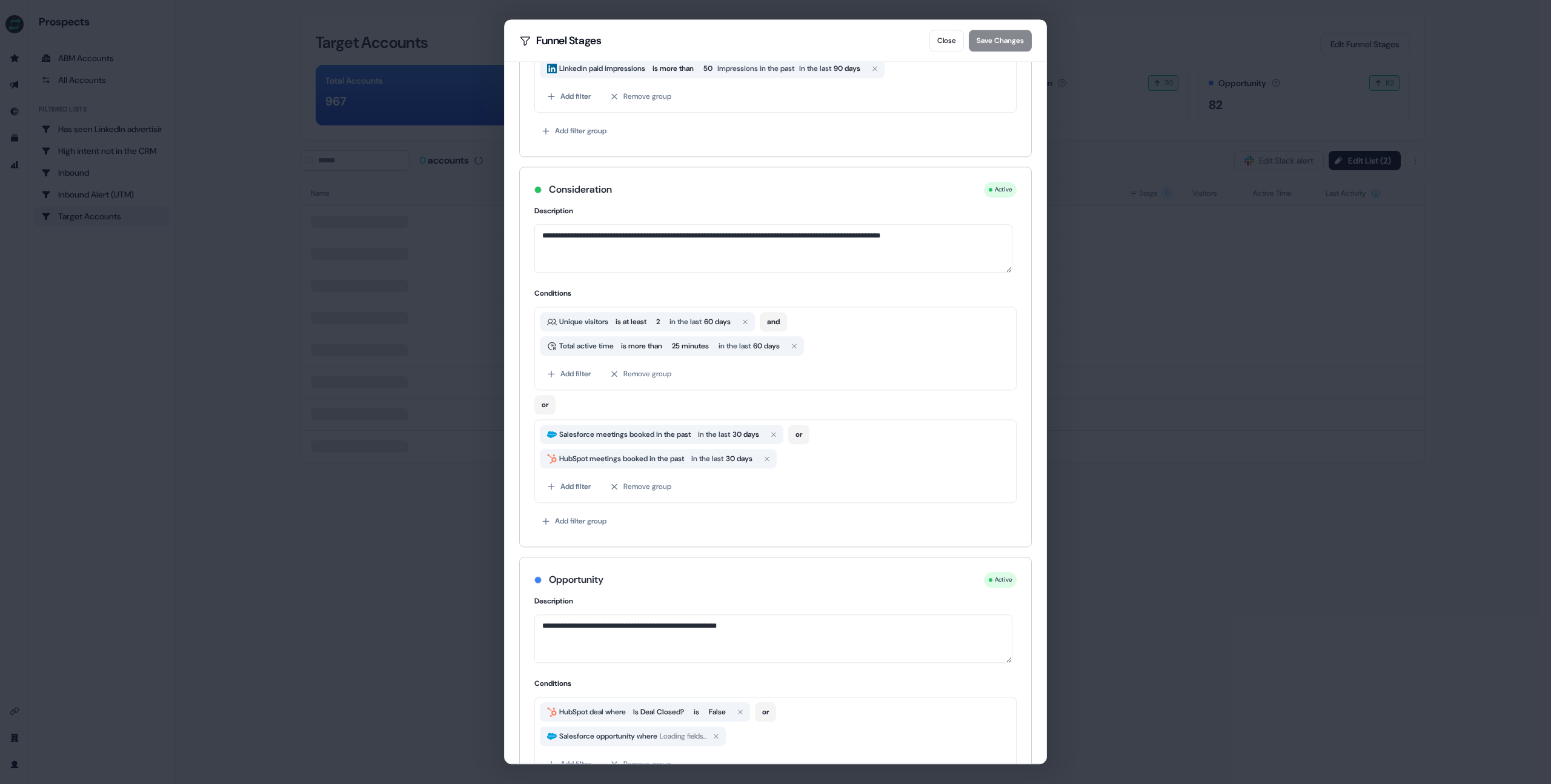
scroll to position [458, 0]
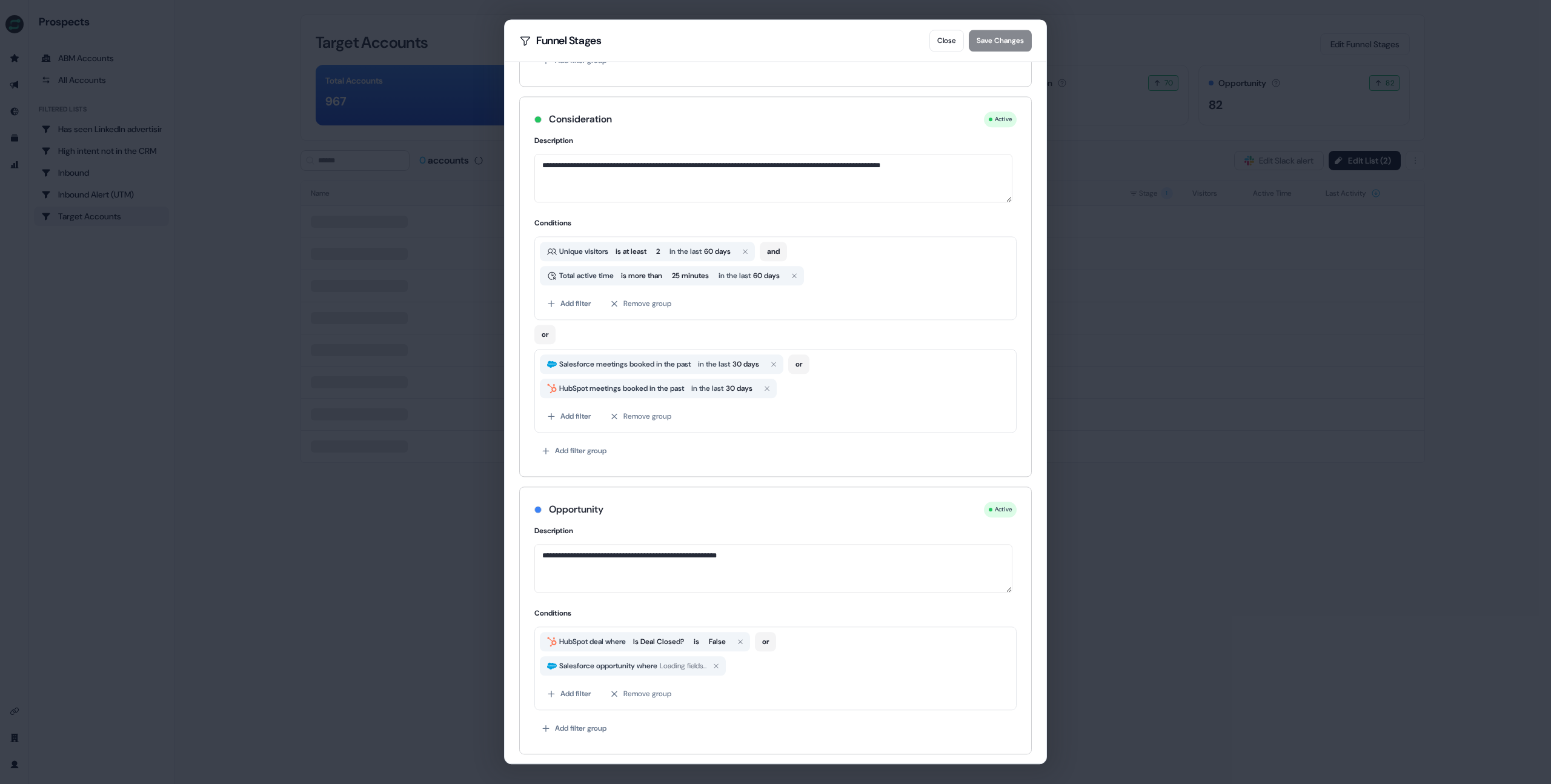
click at [1126, 538] on div "**********" at bounding box center [775, 392] width 1551 height 784
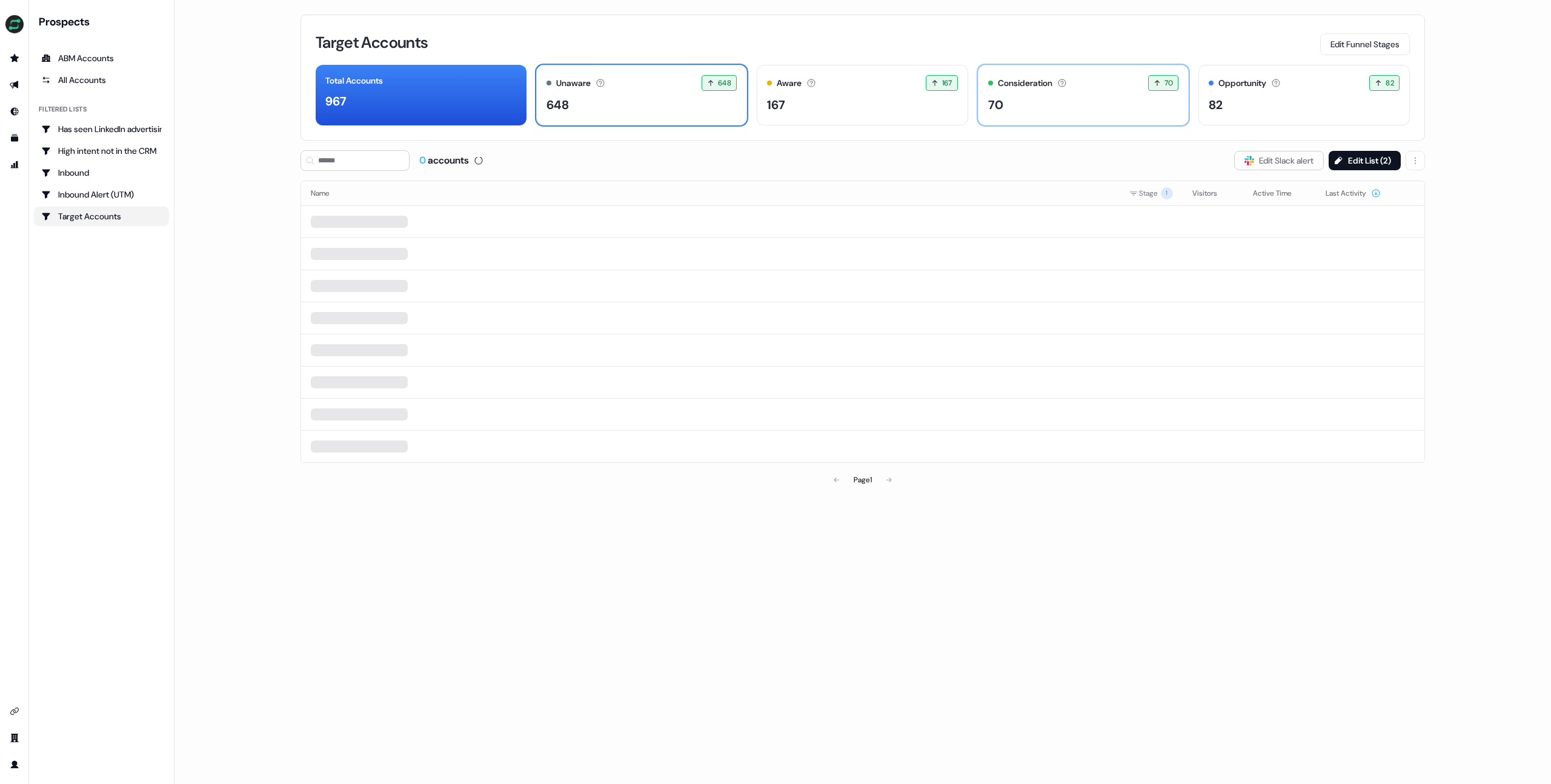
click at [1059, 107] on div "70" at bounding box center [1083, 104] width 191 height 18
